Goal: Information Seeking & Learning: Learn about a topic

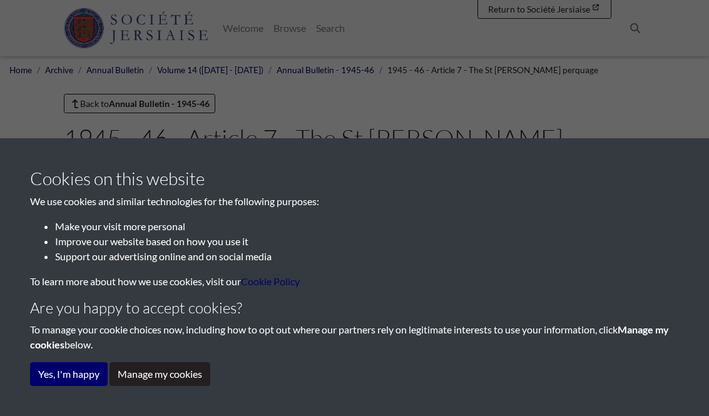
click at [80, 373] on button "Yes, I'm happy" at bounding box center [69, 374] width 78 height 24
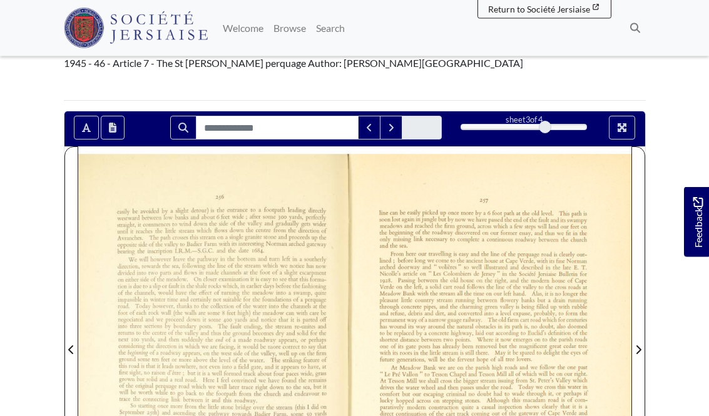
scroll to position [133, 0]
click at [375, 116] on button "Previous Match" at bounding box center [369, 128] width 23 height 24
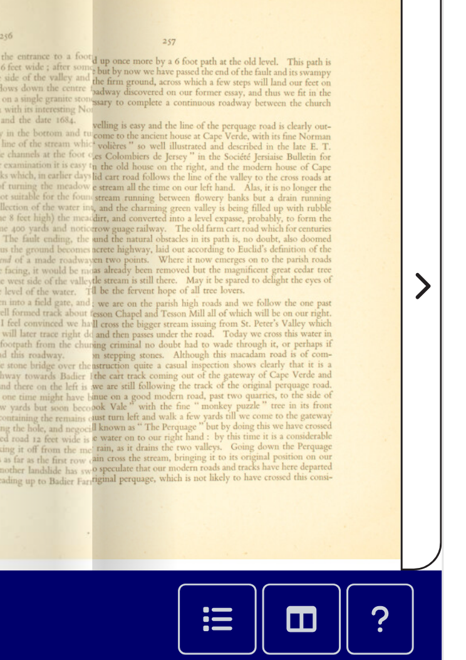
click at [382, 416] on icon "Next Page" at bounding box center [385, 426] width 6 height 10
